Goal: Find specific page/section: Find specific page/section

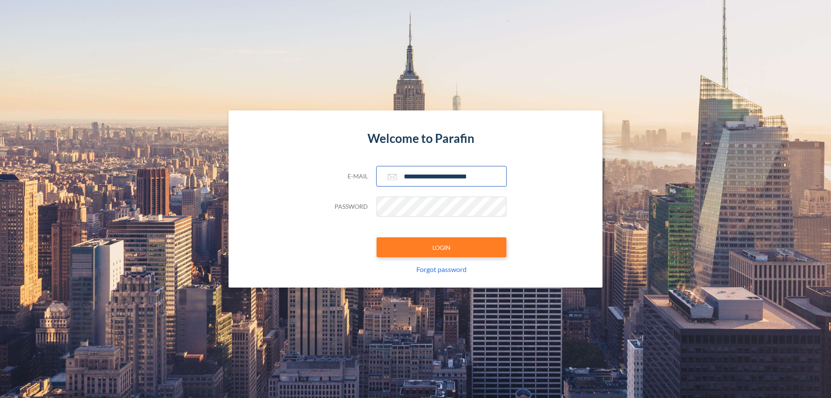
type input "**********"
click at [442, 247] on button "LOGIN" at bounding box center [442, 247] width 130 height 20
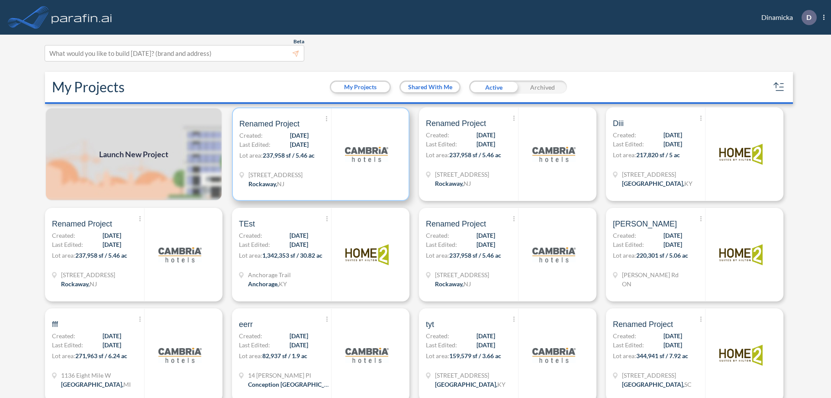
scroll to position [2, 0]
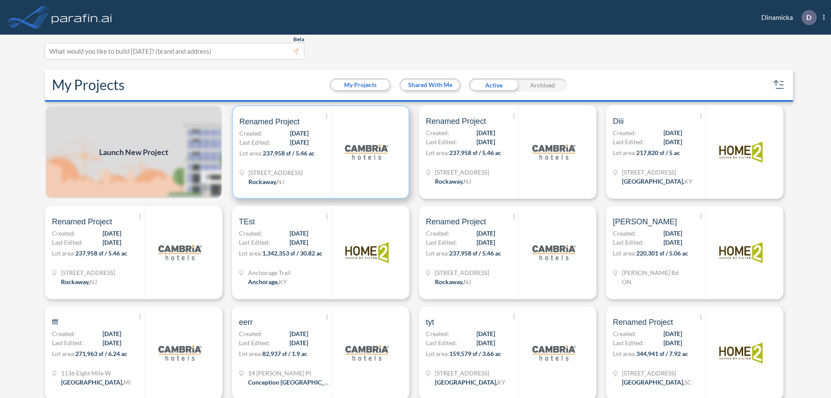
click at [319, 152] on p "Lot area: 237,958 sf / 5.46 ac" at bounding box center [285, 154] width 92 height 13
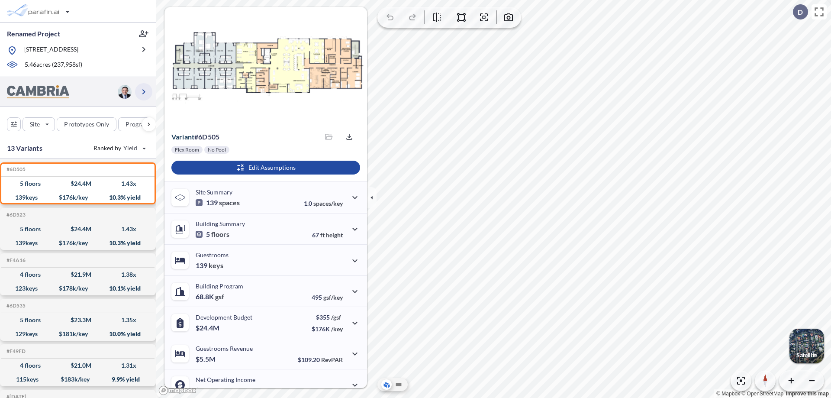
click at [144, 91] on icon "button" at bounding box center [144, 92] width 10 height 10
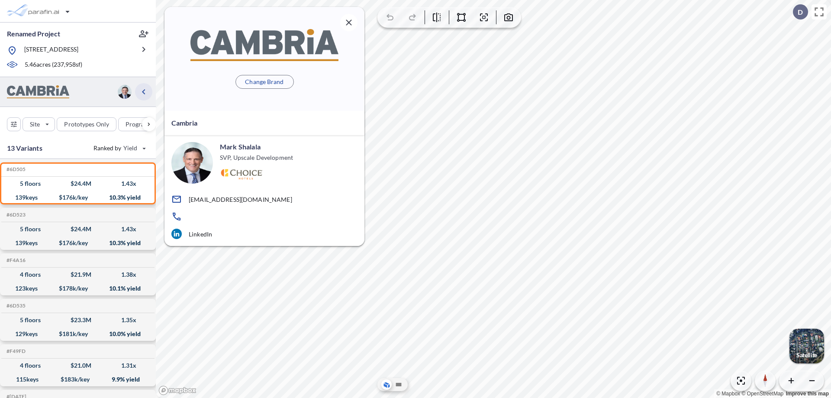
click at [144, 91] on icon "button" at bounding box center [144, 92] width 10 height 10
